Goal: Information Seeking & Learning: Learn about a topic

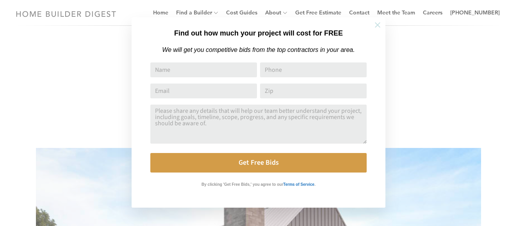
click at [377, 27] on icon at bounding box center [378, 25] width 9 height 9
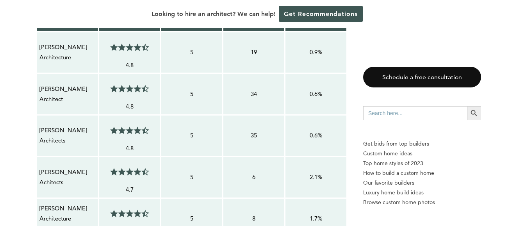
scroll to position [698, 0]
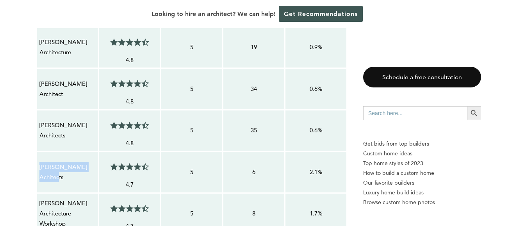
copy p "[PERSON_NAME] Achitects"
drag, startPoint x: 64, startPoint y: 163, endPoint x: 40, endPoint y: 154, distance: 25.3
click at [40, 162] on p "[PERSON_NAME] Achitects" at bounding box center [67, 172] width 56 height 21
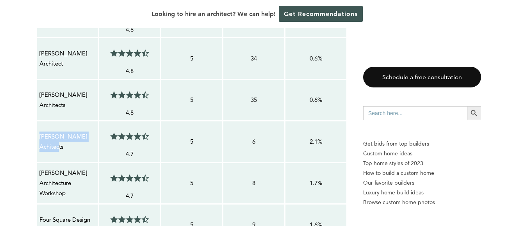
scroll to position [729, 0]
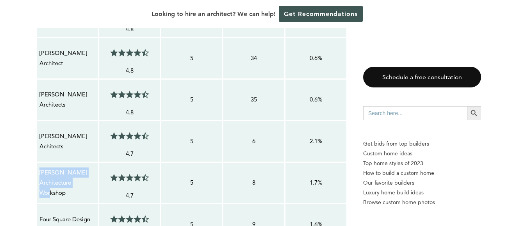
drag, startPoint x: 69, startPoint y: 176, endPoint x: 39, endPoint y: 164, distance: 32.9
click at [39, 167] on div "[PERSON_NAME] Architecture Workshop" at bounding box center [67, 183] width 57 height 32
copy p "[PERSON_NAME] Architecture Workshop"
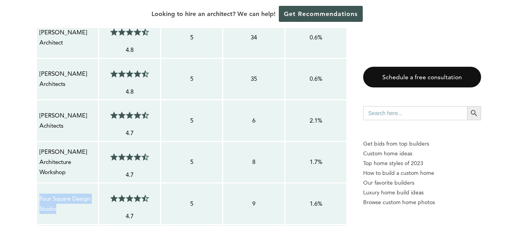
drag, startPoint x: 66, startPoint y: 194, endPoint x: 40, endPoint y: 185, distance: 27.7
click at [40, 194] on p "Four Square Design Studio" at bounding box center [67, 204] width 56 height 21
copy p "Four Square Design Studio"
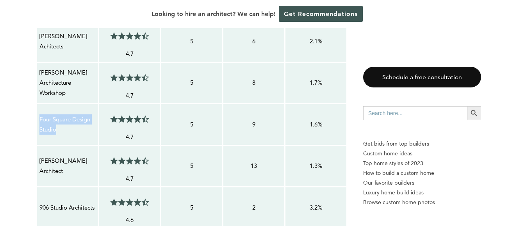
scroll to position [854, 0]
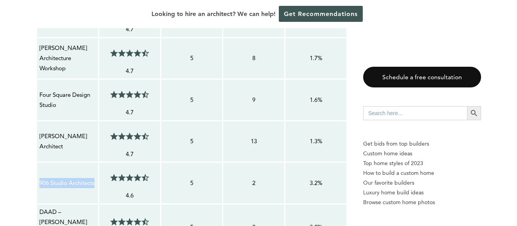
copy p "906 Studio Architects"
drag, startPoint x: 71, startPoint y: 174, endPoint x: 39, endPoint y: 166, distance: 33.5
click at [39, 178] on div "906 Studio Architects" at bounding box center [67, 183] width 57 height 11
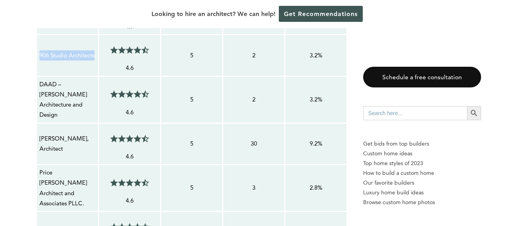
scroll to position [978, 0]
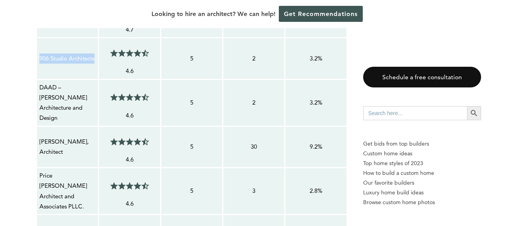
drag, startPoint x: 67, startPoint y: 133, endPoint x: 39, endPoint y: 123, distance: 29.5
click at [39, 137] on p "[PERSON_NAME], Architect" at bounding box center [67, 147] width 56 height 21
click at [77, 137] on p "[PERSON_NAME], Architect" at bounding box center [67, 147] width 56 height 21
copy p "[PERSON_NAME]"
drag, startPoint x: 81, startPoint y: 123, endPoint x: 39, endPoint y: 123, distance: 41.4
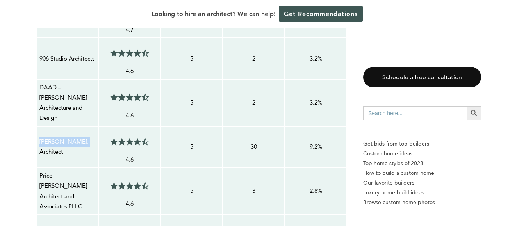
click at [39, 137] on p "[PERSON_NAME], Architect" at bounding box center [67, 147] width 56 height 21
copy p "[PERSON_NAME]"
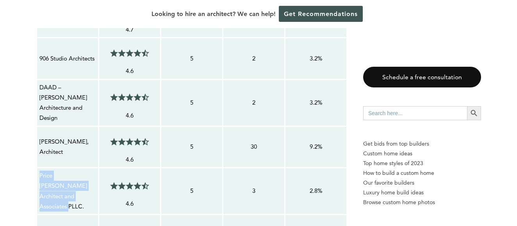
drag, startPoint x: 80, startPoint y: 180, endPoint x: 40, endPoint y: 160, distance: 45.3
click at [40, 171] on p "Price [PERSON_NAME] Architect and Associates PLLC." at bounding box center [67, 191] width 56 height 41
copy p "Price [PERSON_NAME] Architect and Associates PLLC."
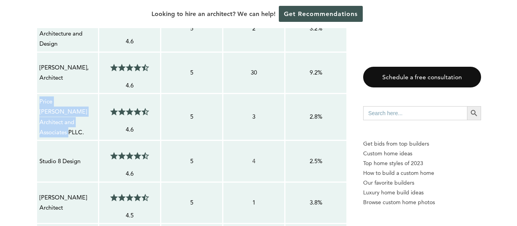
scroll to position [1059, 0]
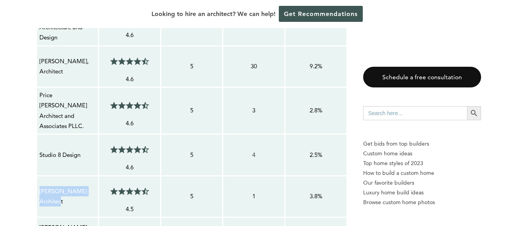
drag, startPoint x: 70, startPoint y: 179, endPoint x: 40, endPoint y: 169, distance: 31.9
click at [40, 186] on p "[PERSON_NAME] Architect" at bounding box center [67, 196] width 56 height 21
copy p "[PERSON_NAME] Architect"
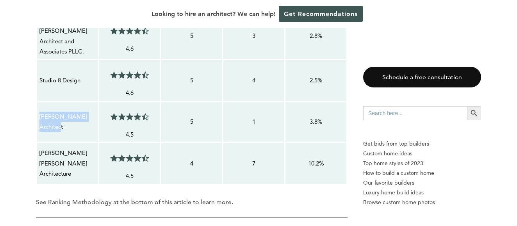
scroll to position [1134, 0]
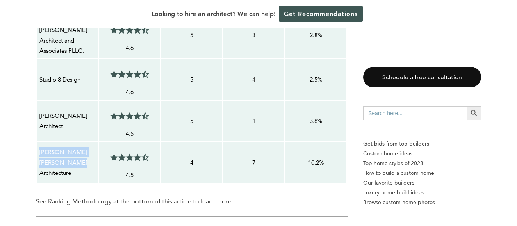
copy p "[PERSON_NAME] [PERSON_NAME] Architecture"
drag, startPoint x: 75, startPoint y: 143, endPoint x: 39, endPoint y: 133, distance: 37.4
click at [39, 147] on p "[PERSON_NAME] [PERSON_NAME] Architecture" at bounding box center [67, 162] width 56 height 31
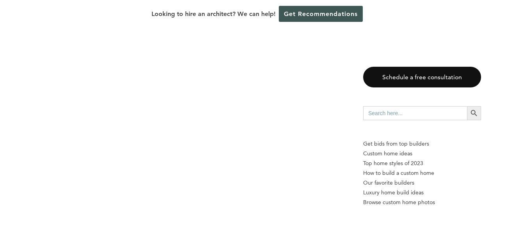
scroll to position [7120, 0]
